Goal: Check status: Check status

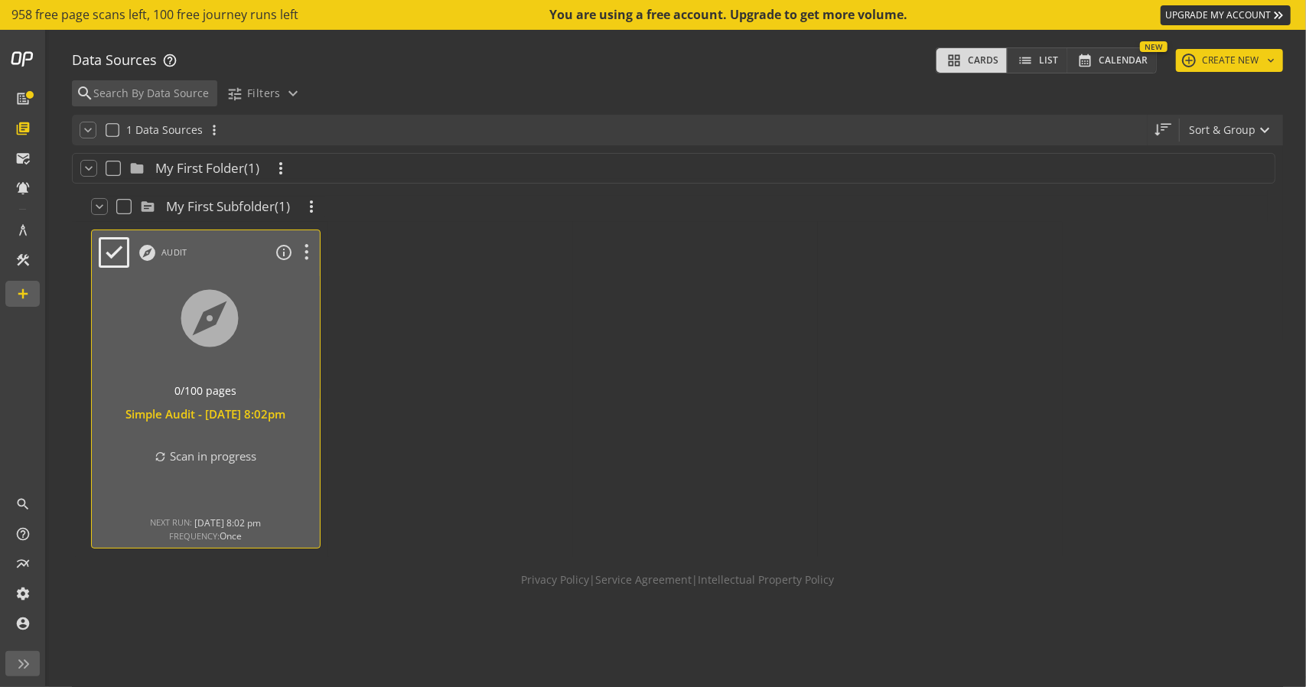
click at [262, 411] on div "Simple Audit - [DATE] 8:02pm" at bounding box center [205, 414] width 213 height 16
